Goal: Task Accomplishment & Management: Use online tool/utility

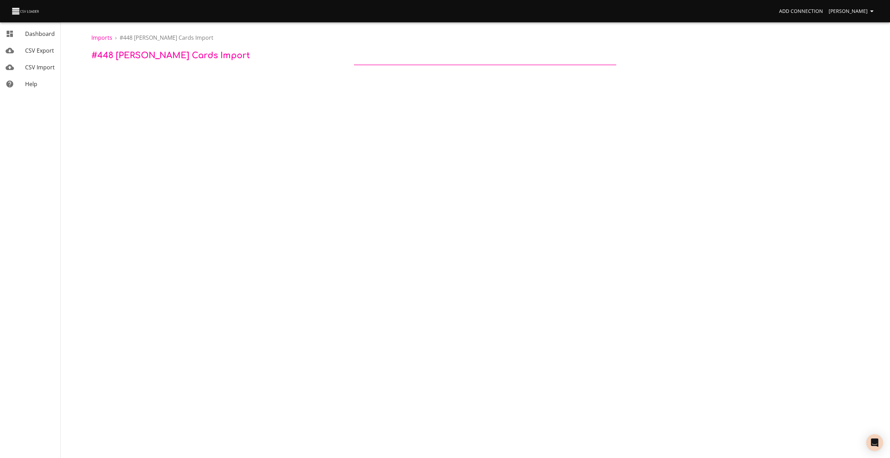
click at [33, 36] on span "Dashboard" at bounding box center [40, 34] width 30 height 8
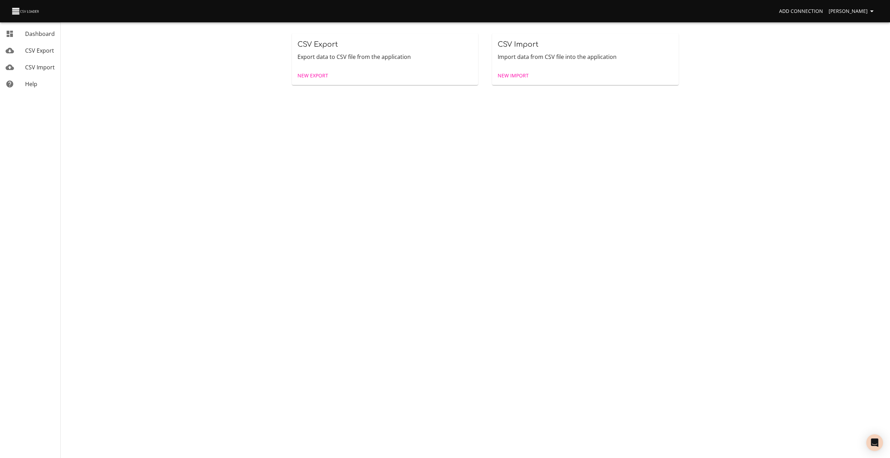
click at [518, 76] on span "New Import" at bounding box center [513, 75] width 31 height 9
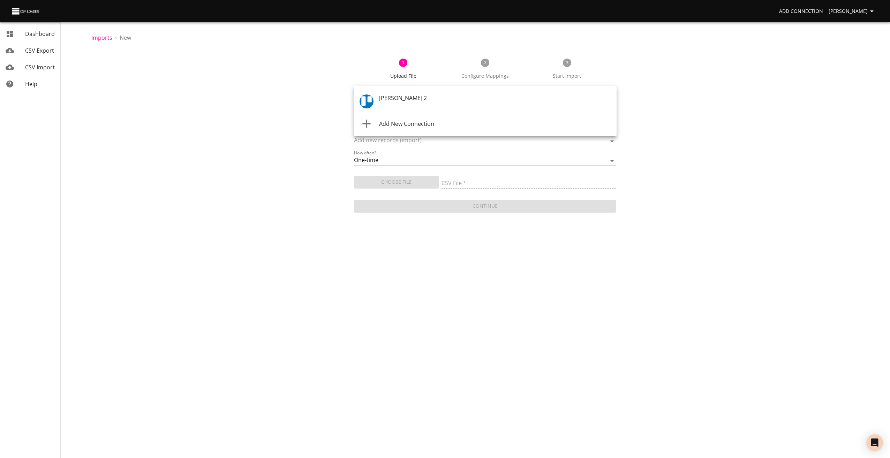
click at [398, 100] on body "Add Connection Craig Henderson Dashboard CSV Export CSV Import Help Imports › N…" at bounding box center [445, 229] width 890 height 458
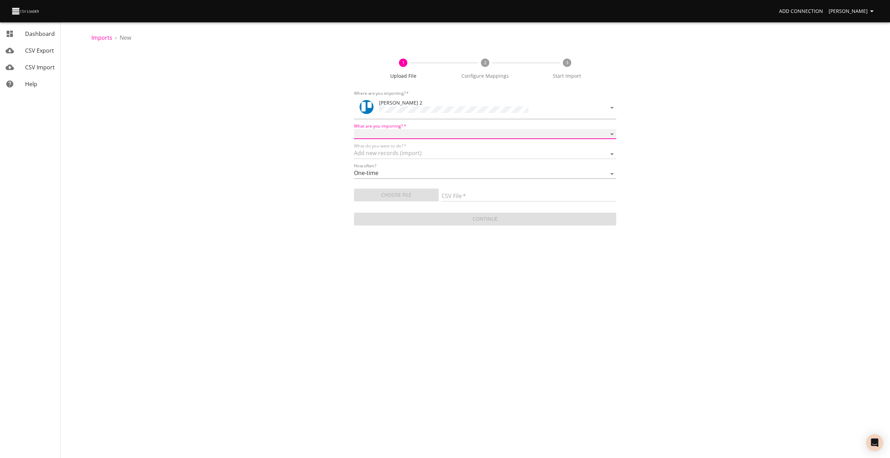
click at [365, 133] on select "Boards Cards Checkitems Checklists" at bounding box center [485, 134] width 263 height 10
select select "cards"
click at [354, 129] on select "Boards Cards Checkitems Checklists" at bounding box center [485, 134] width 263 height 10
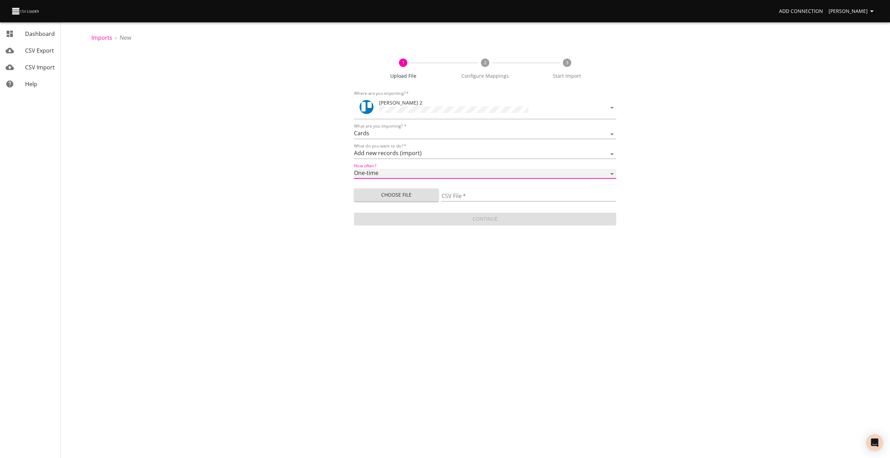
click at [360, 169] on select "One-time Auto import" at bounding box center [485, 174] width 263 height 10
click at [354, 169] on select "One-time Auto import" at bounding box center [485, 174] width 263 height 10
click at [368, 196] on span "Choose File" at bounding box center [396, 195] width 74 height 9
type input "trello upload 180825.csv"
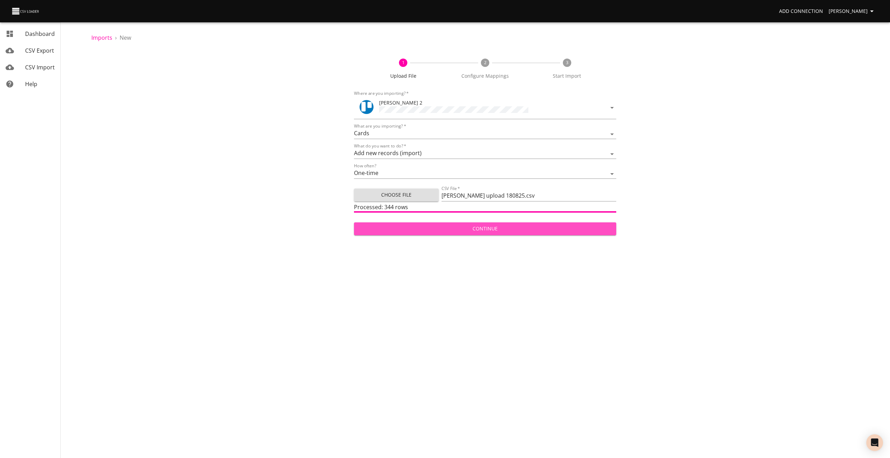
click at [479, 228] on span "Continue" at bounding box center [484, 229] width 251 height 9
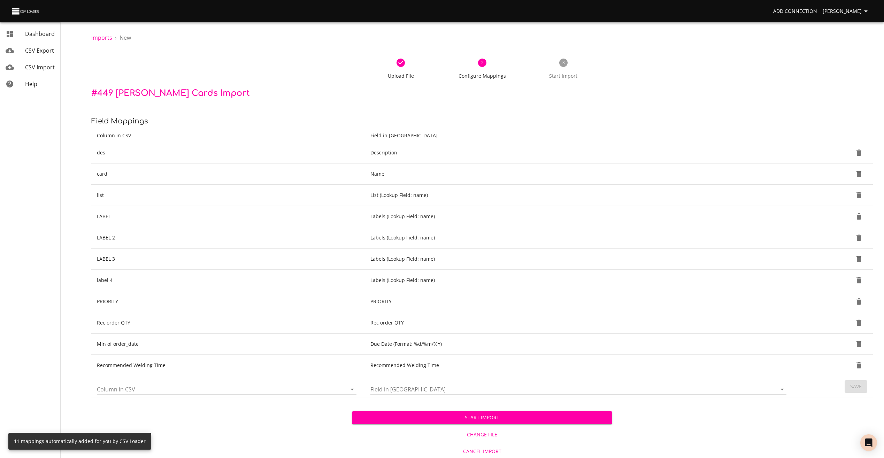
click at [445, 417] on span "Start Import" at bounding box center [483, 417] width 250 height 9
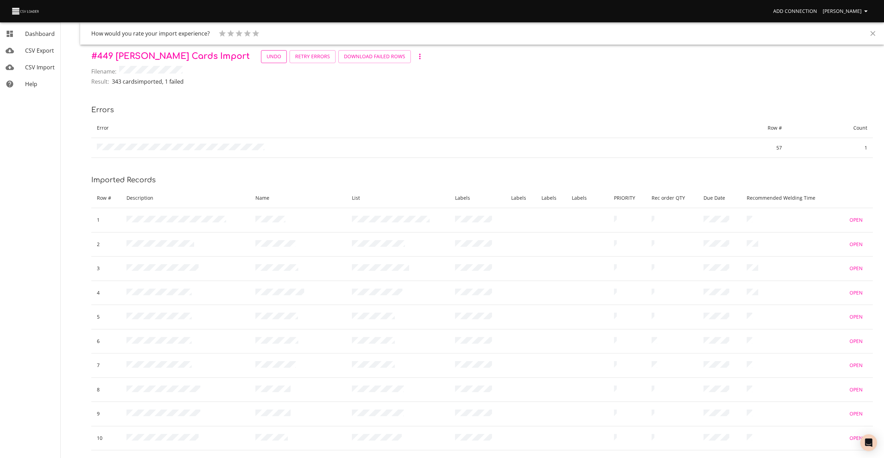
click at [267, 57] on span "Undo" at bounding box center [274, 56] width 15 height 9
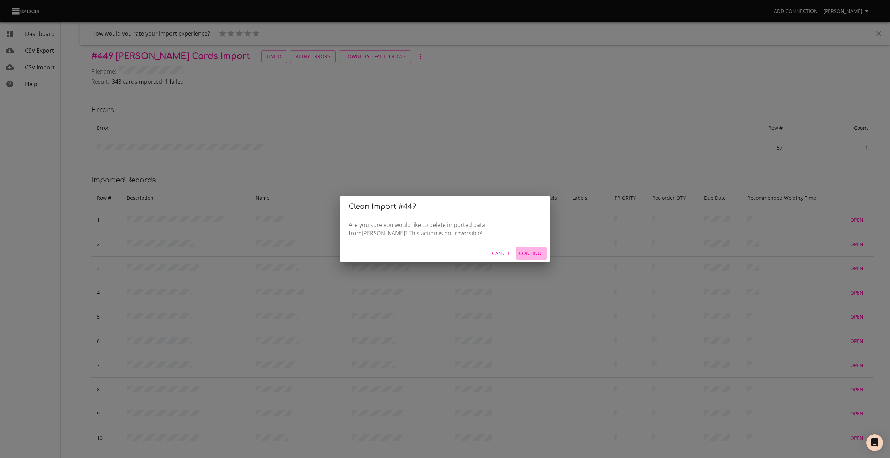
click at [528, 253] on span "Continue" at bounding box center [531, 253] width 25 height 9
click at [526, 249] on span "Start Over" at bounding box center [529, 253] width 29 height 9
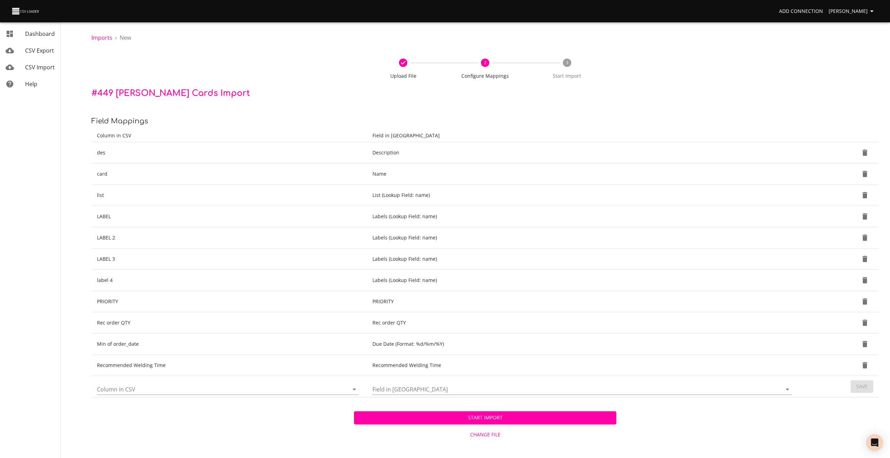
click at [478, 438] on span "Change File" at bounding box center [485, 435] width 257 height 9
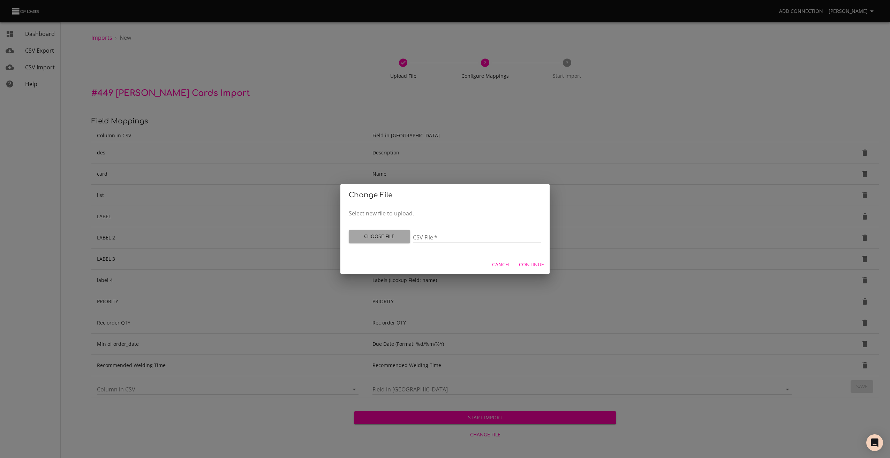
click at [390, 237] on span "Choose File" at bounding box center [379, 236] width 50 height 9
type input "trello upload 180825 v2.csv"
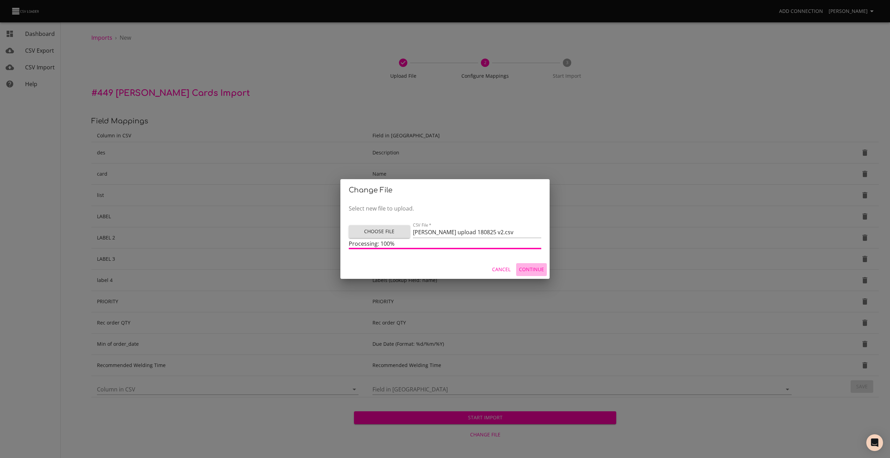
click at [538, 270] on span "Continue" at bounding box center [531, 269] width 25 height 9
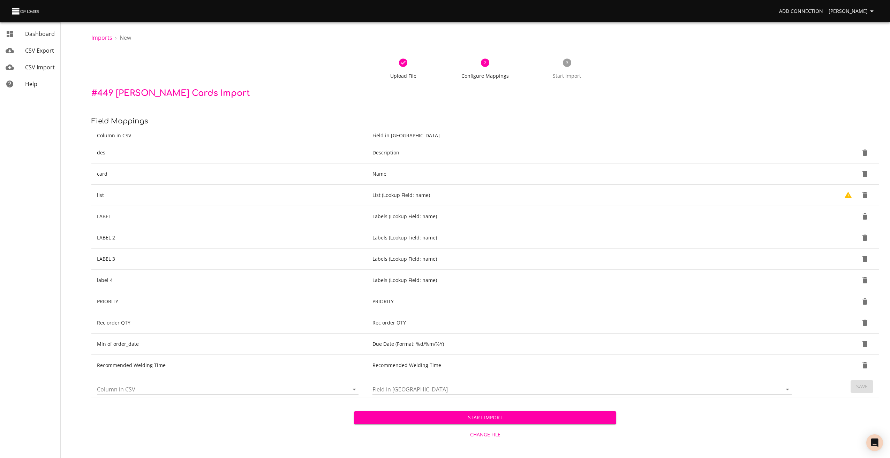
click at [457, 422] on span "Start Import" at bounding box center [484, 417] width 251 height 9
